Goal: Transaction & Acquisition: Purchase product/service

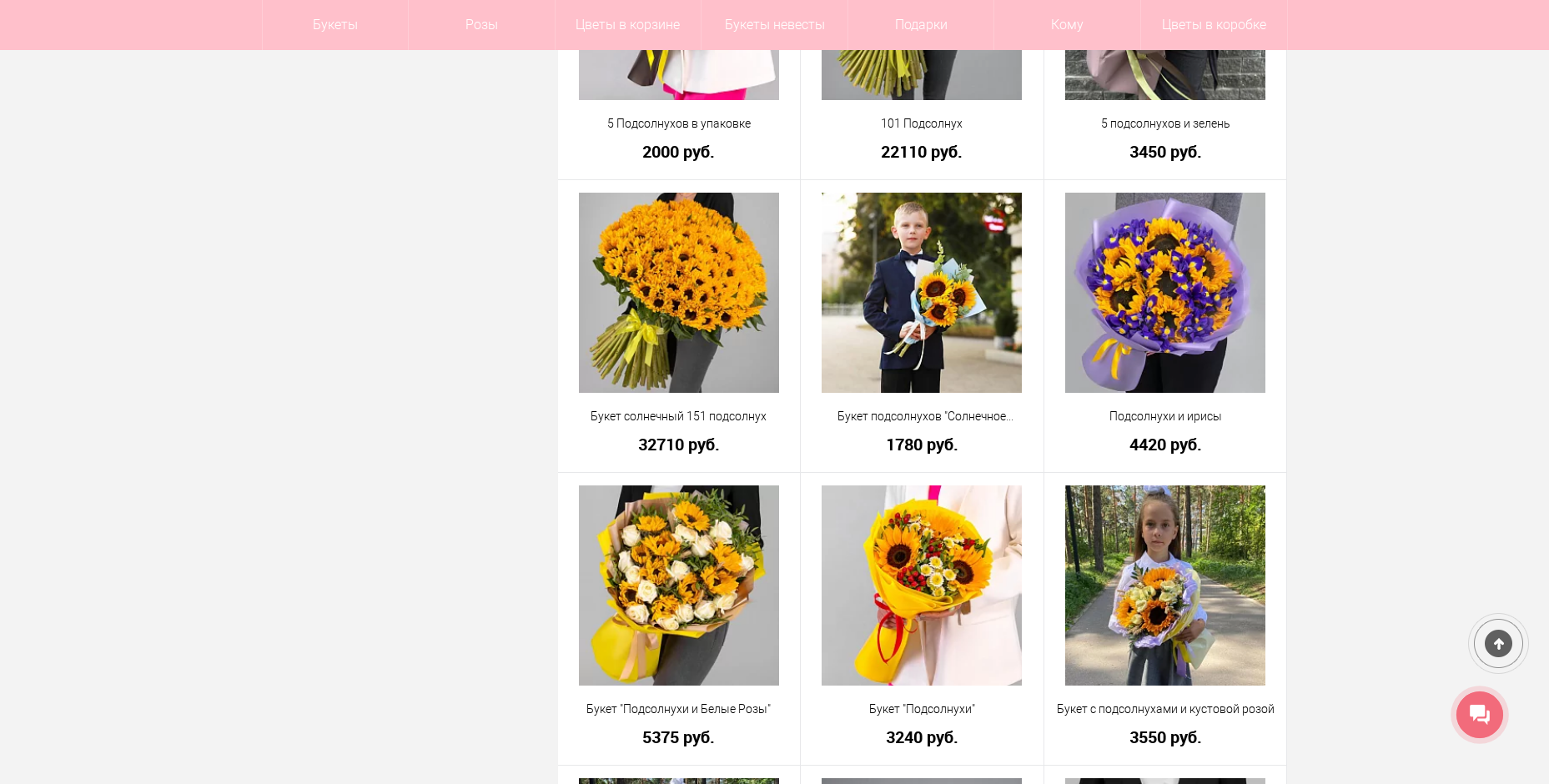
scroll to position [1585, 0]
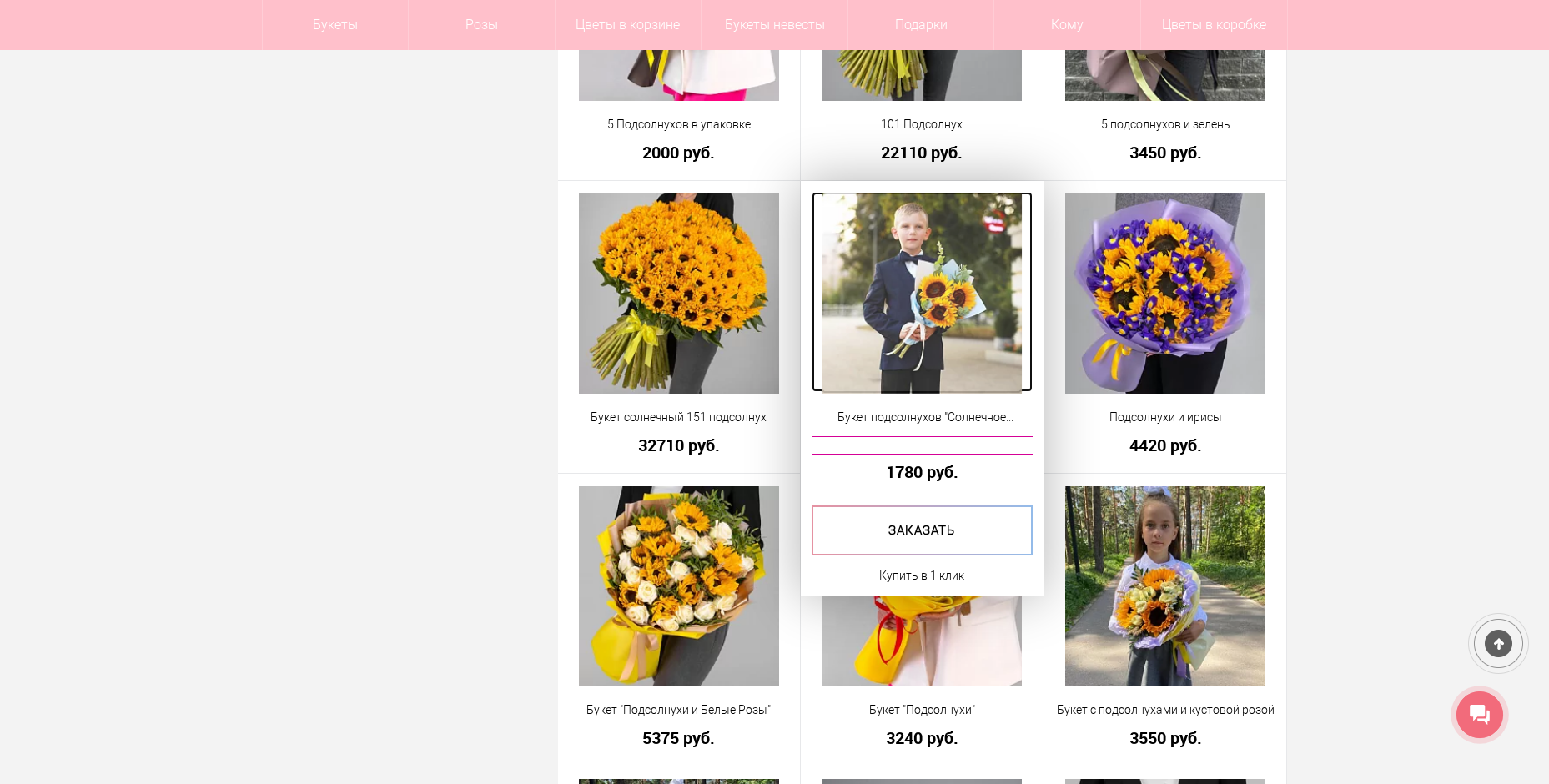
click at [911, 234] on img at bounding box center [921, 293] width 200 height 200
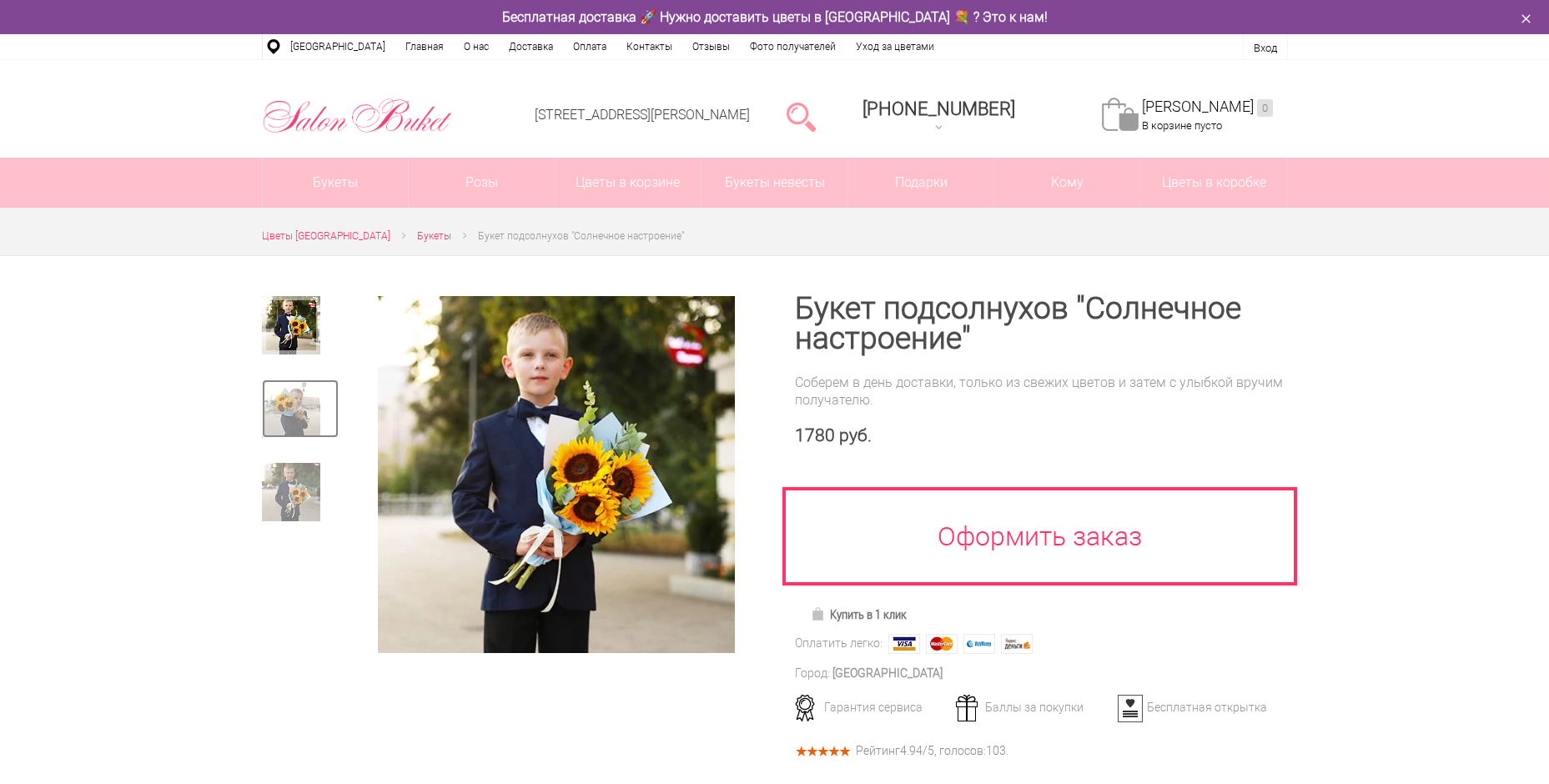
click at [298, 402] on img at bounding box center [291, 409] width 59 height 58
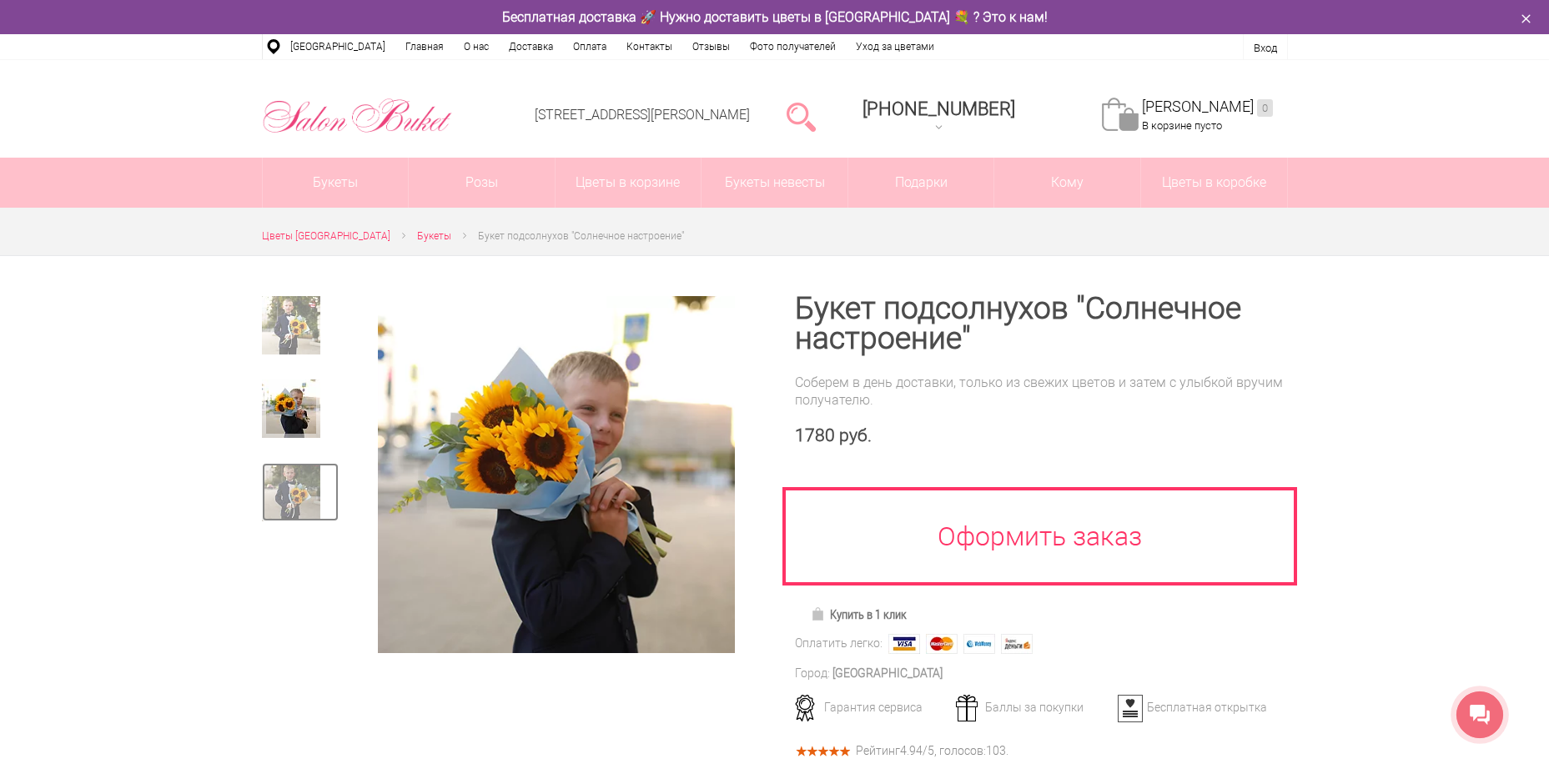
click at [290, 513] on img at bounding box center [291, 492] width 59 height 58
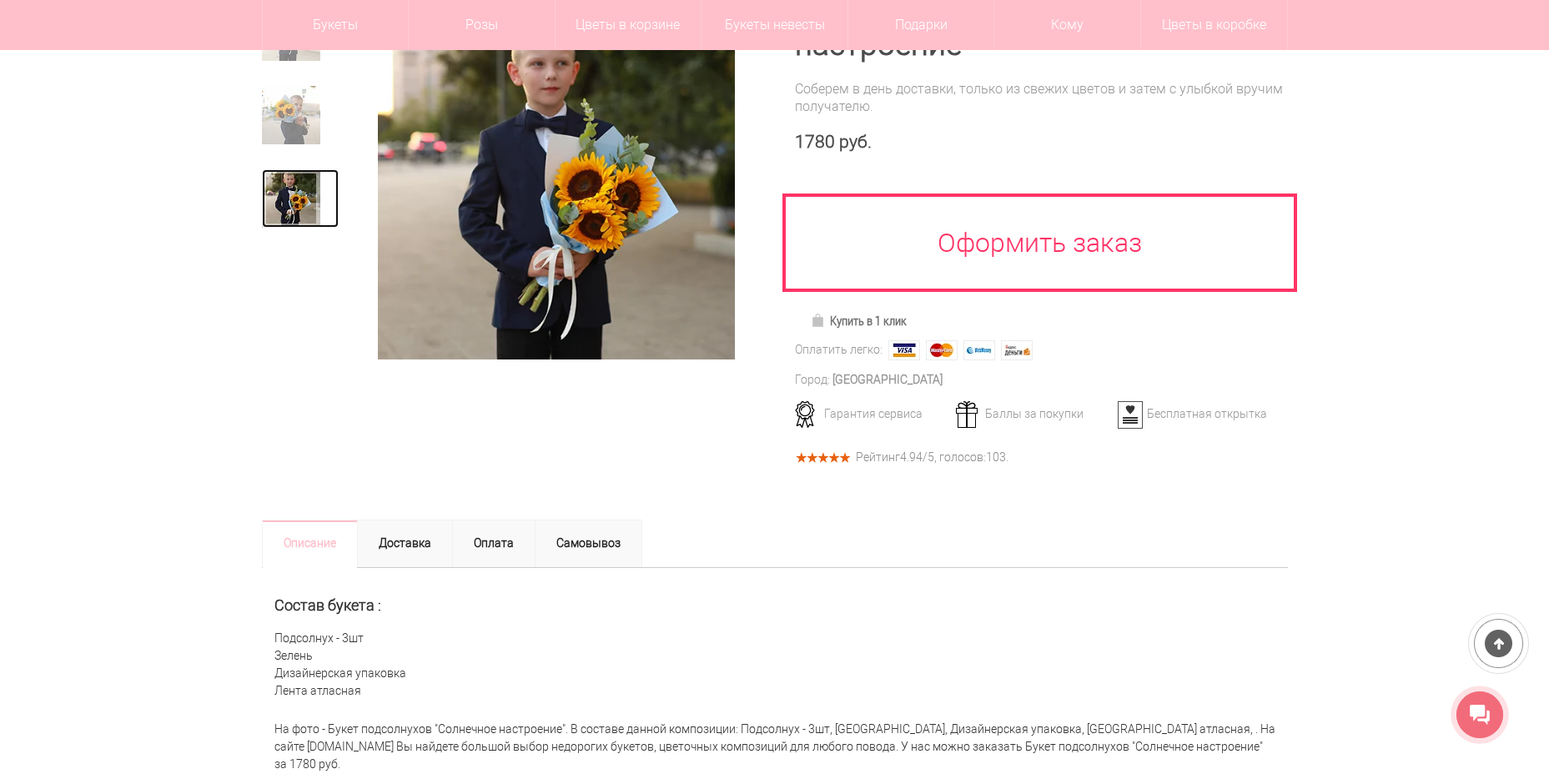
scroll to position [251, 0]
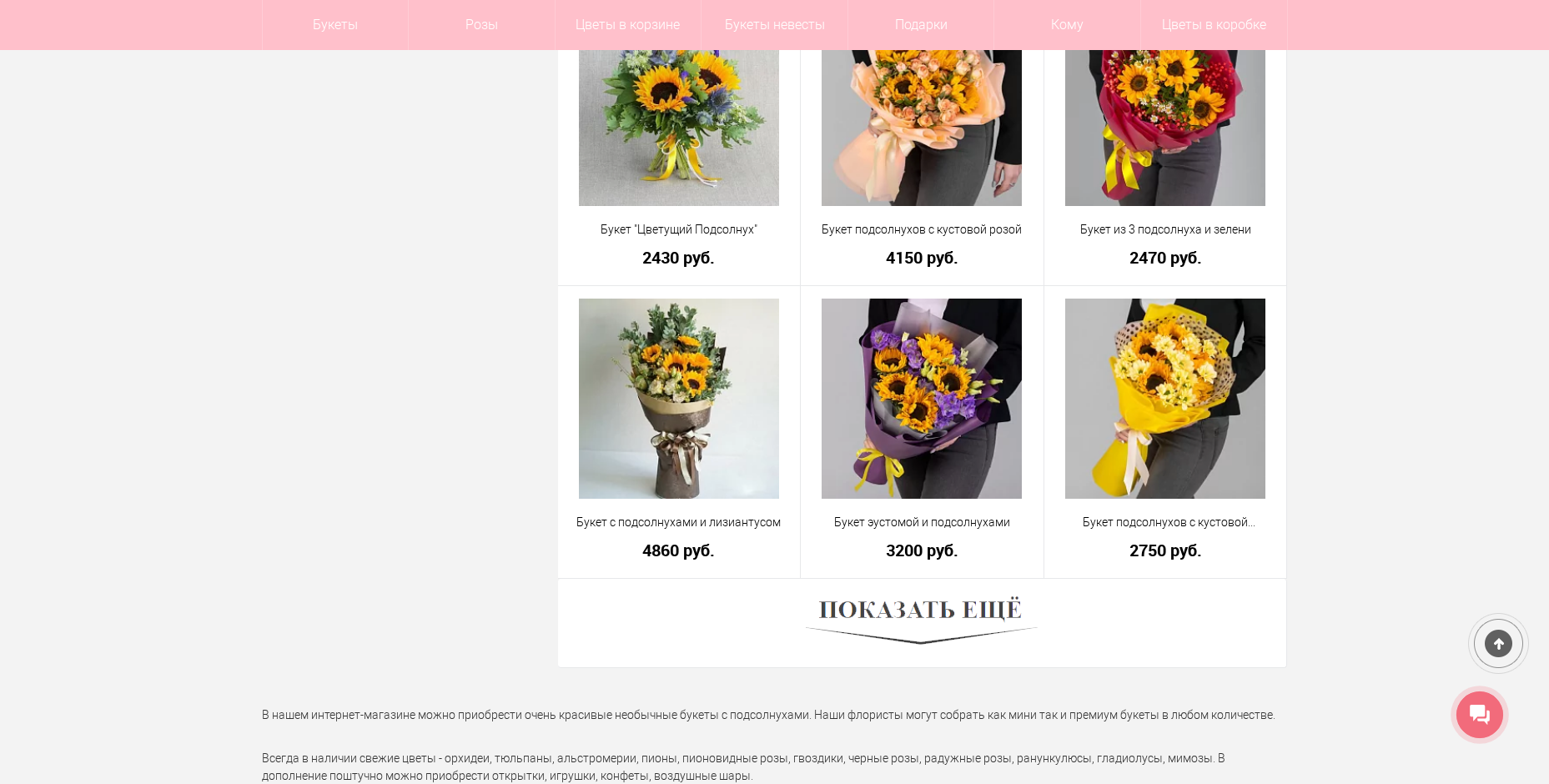
scroll to position [4638, 0]
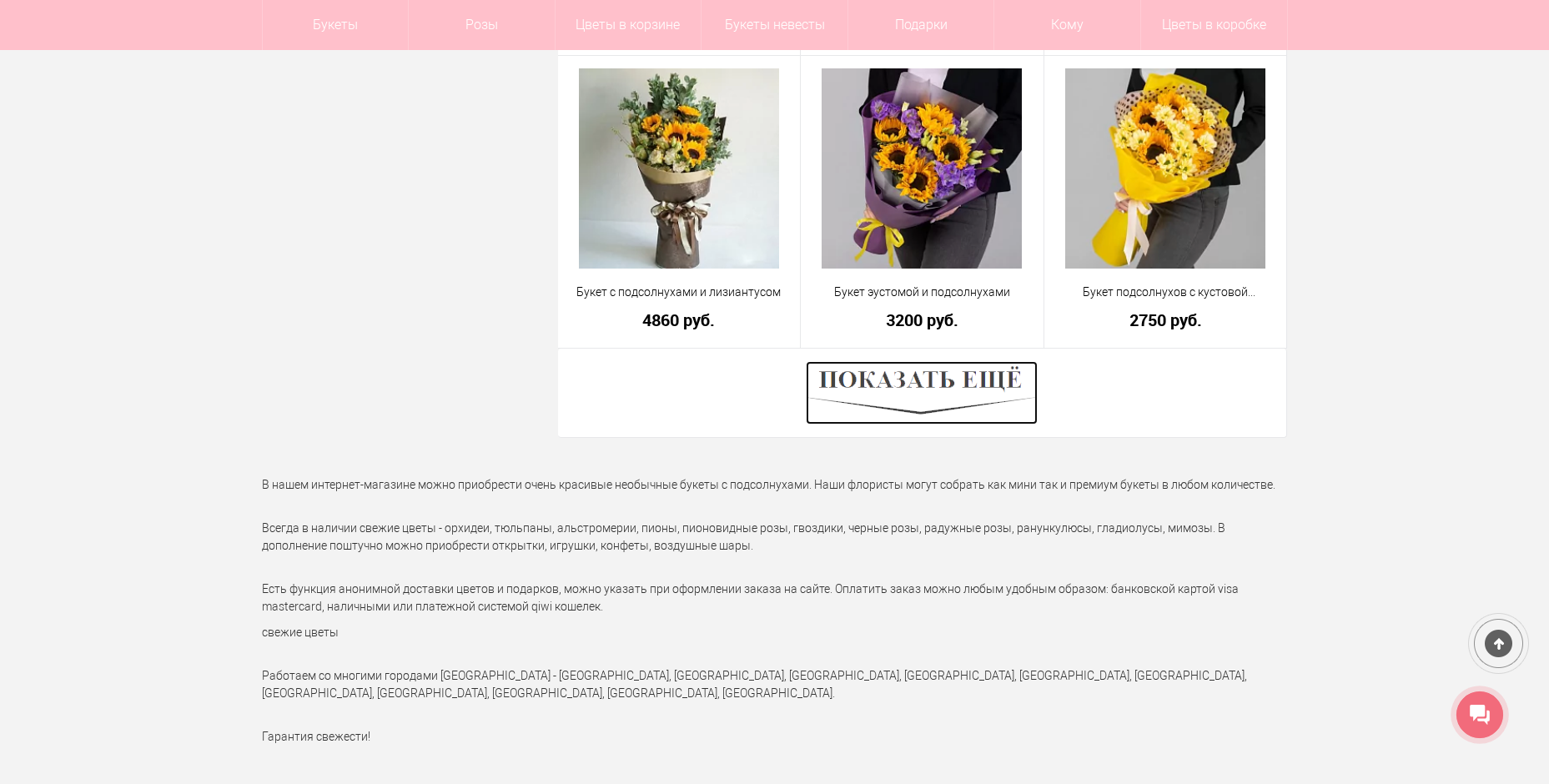
click at [940, 376] on img at bounding box center [922, 393] width 232 height 64
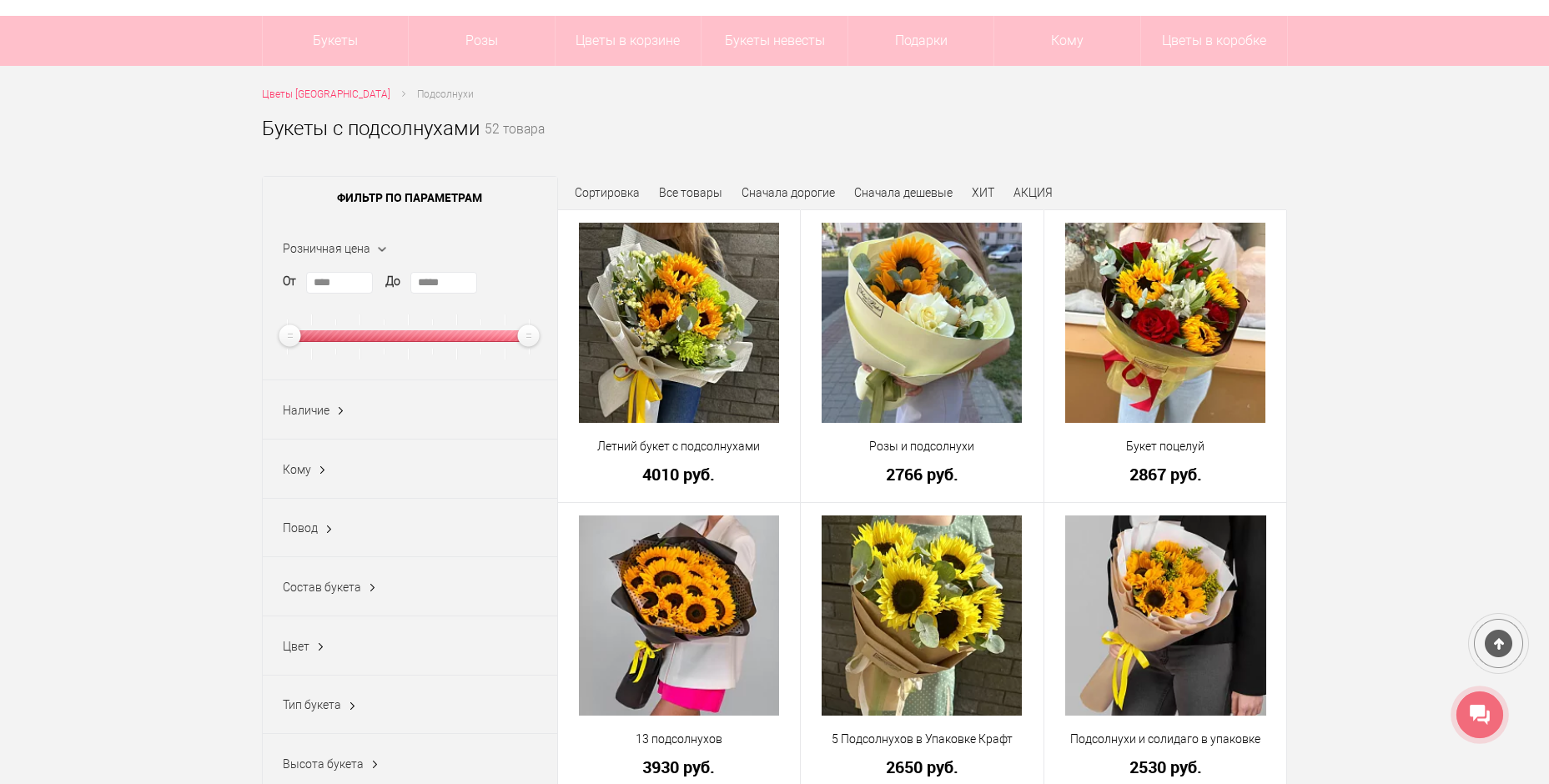
scroll to position [59, 0]
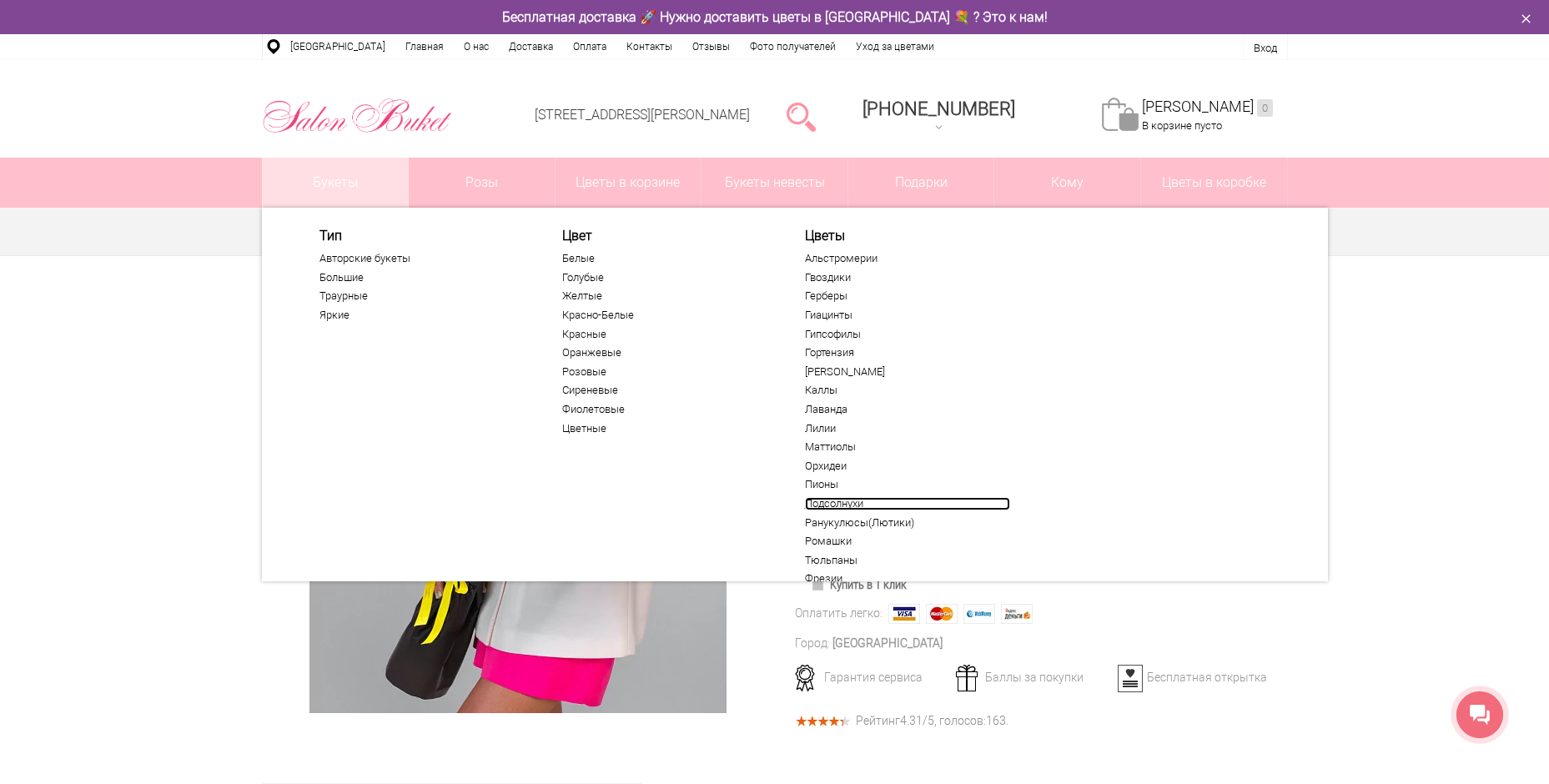
click at [848, 503] on link "Подсолнухи" at bounding box center [907, 503] width 205 height 13
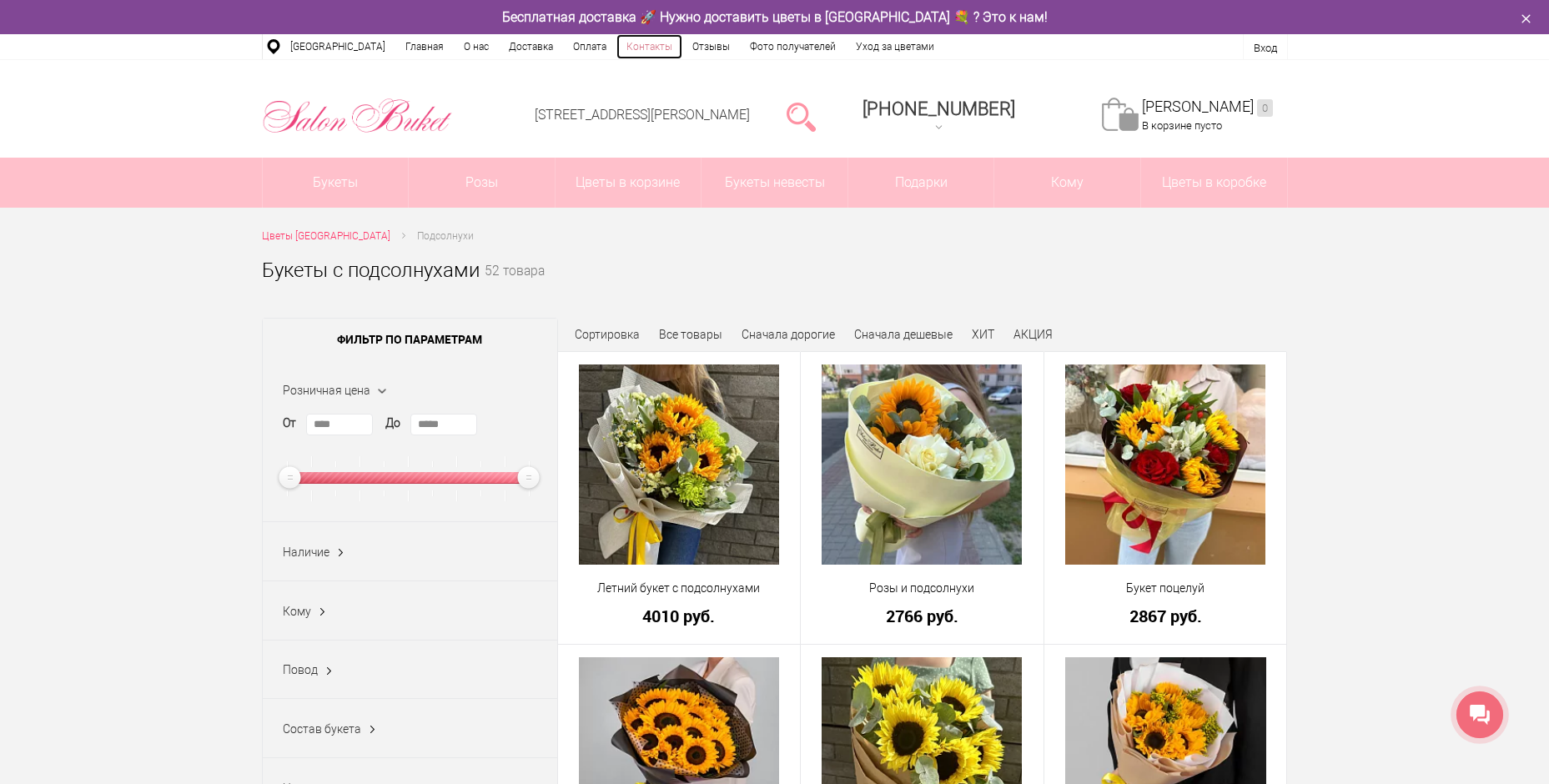
click at [644, 38] on link "Контакты" at bounding box center [649, 46] width 65 height 25
